Goal: Check status: Check status

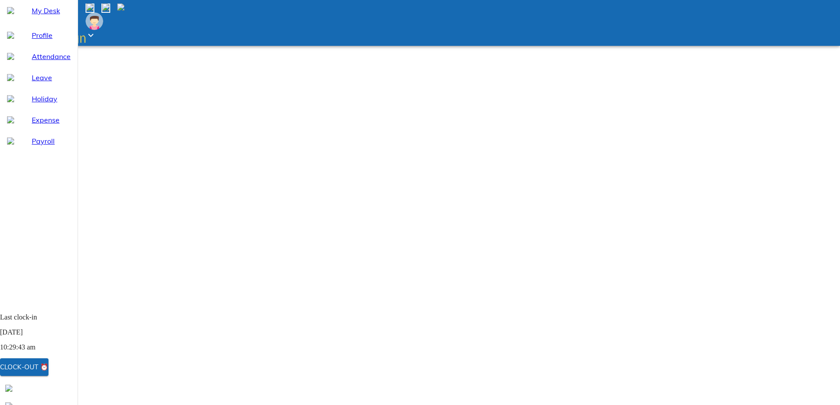
click at [36, 62] on span "Attendance" at bounding box center [51, 56] width 39 height 11
select select "10"
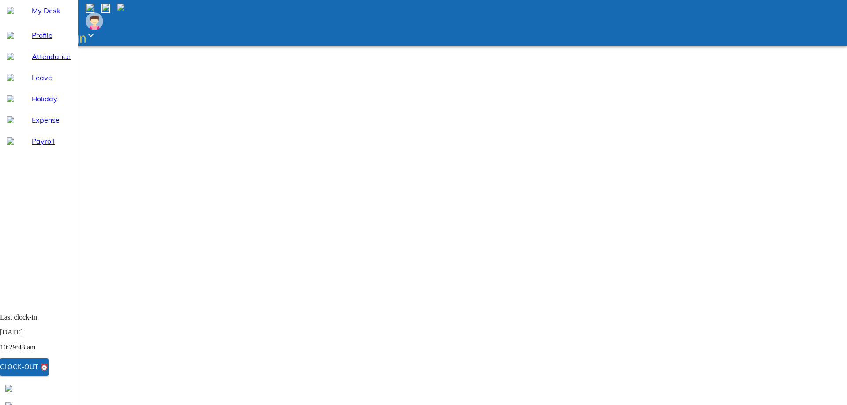
select select "9"
click at [50, 62] on span "Attendance" at bounding box center [51, 56] width 39 height 11
